Goal: Task Accomplishment & Management: Use online tool/utility

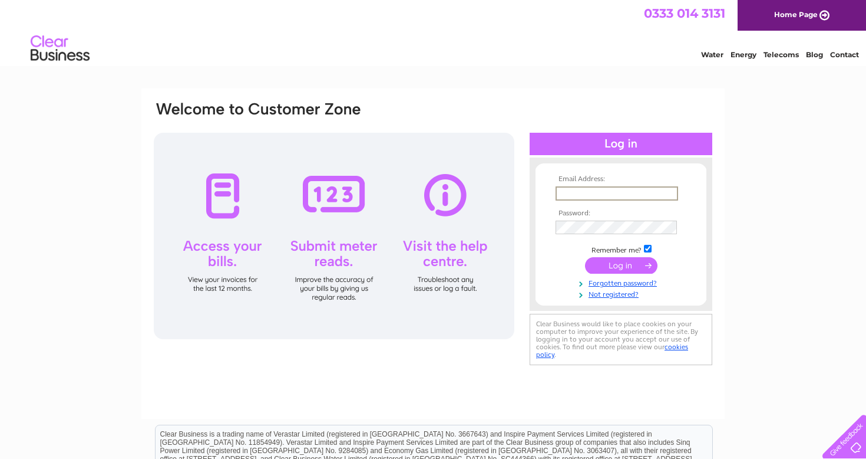
type input "holidays@goselfcatered.com"
click at [621, 264] on input "submit" at bounding box center [621, 265] width 72 height 17
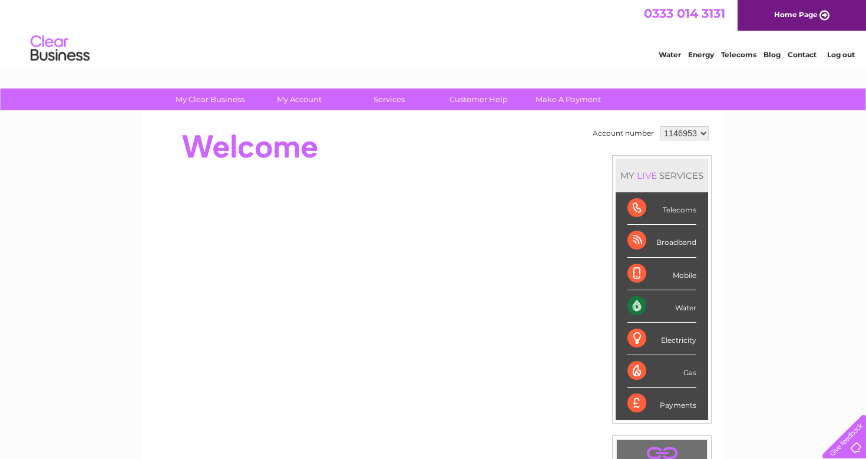
click at [693, 132] on select "1146953 1146955 1146956" at bounding box center [684, 133] width 49 height 14
select select "1146956"
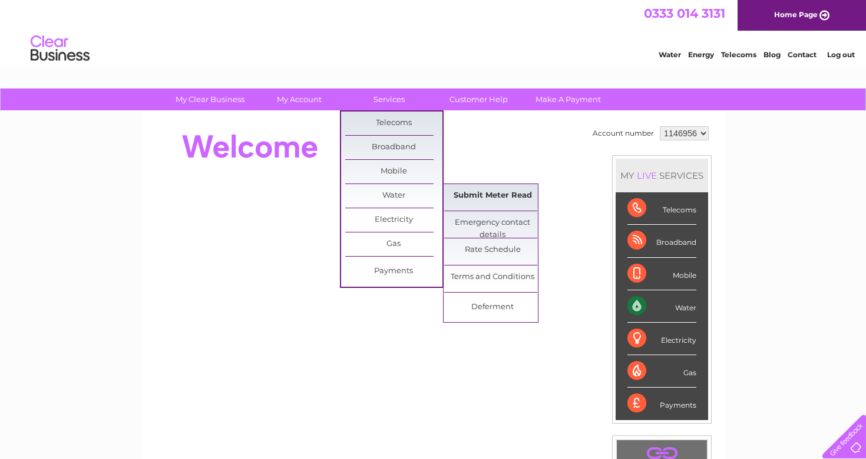
click at [476, 190] on link "Submit Meter Read" at bounding box center [492, 196] width 97 height 24
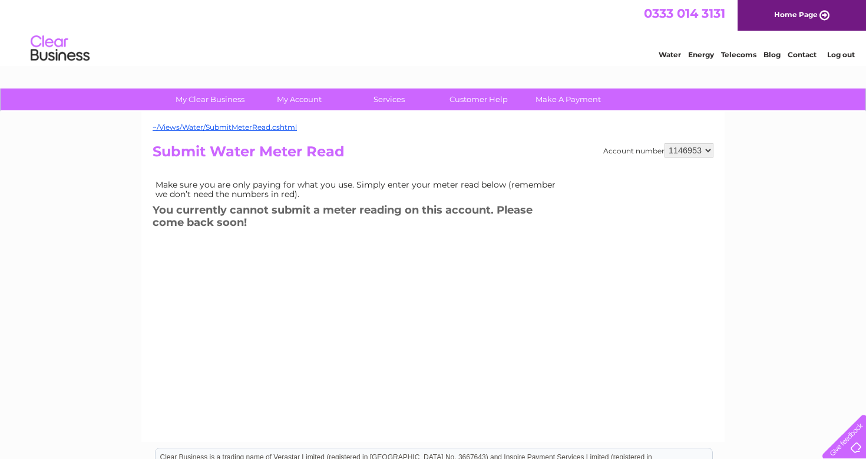
click at [476, 190] on td "Make sure you are only paying for what you use. Simply enter your meter read be…" at bounding box center [359, 189] width 413 height 25
click at [700, 146] on select "1146953 1146955 1146956" at bounding box center [689, 150] width 49 height 14
select select "1146956"
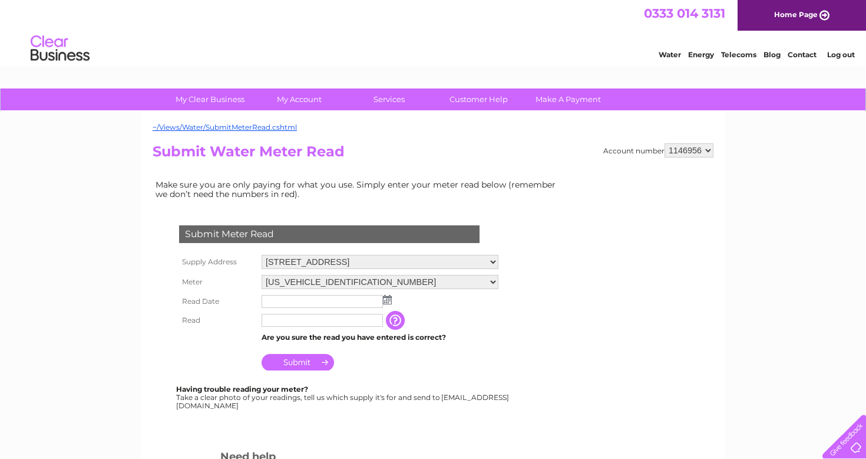
click at [684, 174] on div "Account number 1146953 1146955 1146956 Submit Water Meter Read Make sure you ar…" at bounding box center [433, 359] width 561 height 433
click at [386, 296] on img at bounding box center [387, 299] width 9 height 9
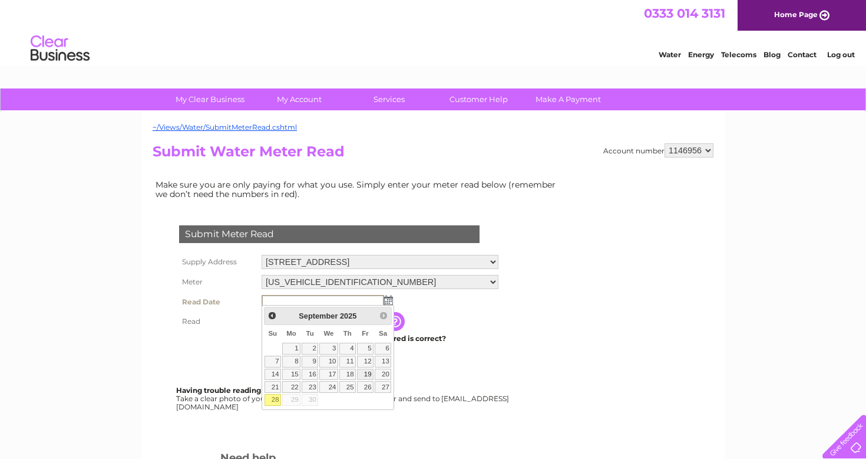
click at [370, 371] on link "19" at bounding box center [365, 374] width 17 height 12
type input "2025/09/19"
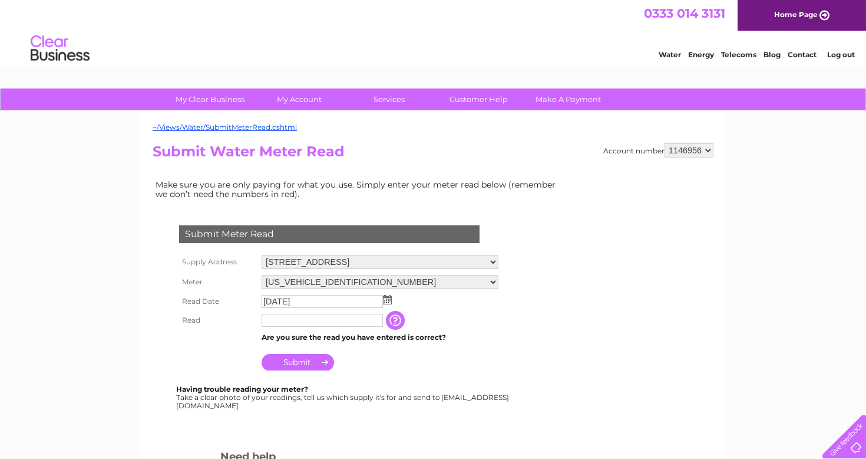
click at [289, 318] on input "text" at bounding box center [322, 320] width 121 height 13
type input "0909"
click at [281, 360] on input "Submit" at bounding box center [298, 363] width 72 height 17
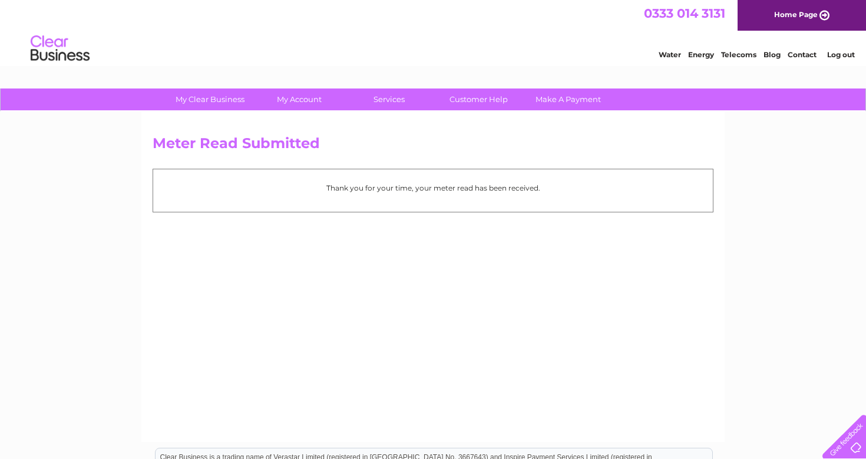
click at [836, 50] on li "Log out" at bounding box center [841, 54] width 35 height 15
click at [837, 53] on link "Log out" at bounding box center [841, 54] width 28 height 9
